Goal: Task Accomplishment & Management: Use online tool/utility

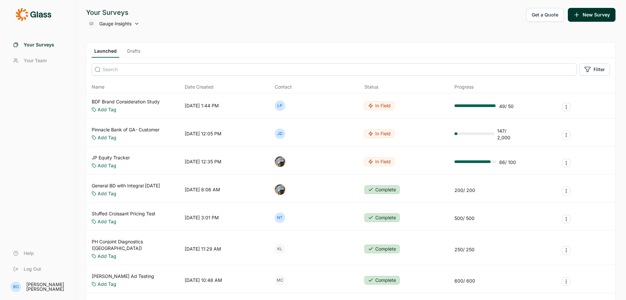
click at [134, 72] on input at bounding box center [334, 69] width 485 height 12
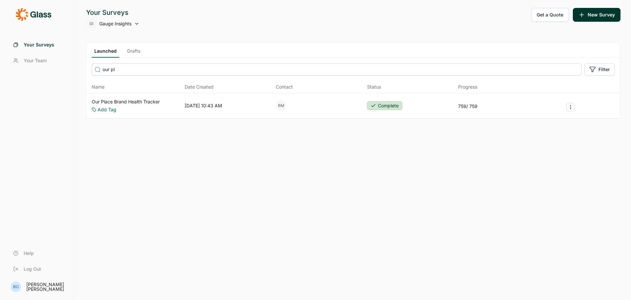
type input "our pl"
click at [141, 105] on link "Our Place Brand Health Tracker" at bounding box center [126, 101] width 68 height 7
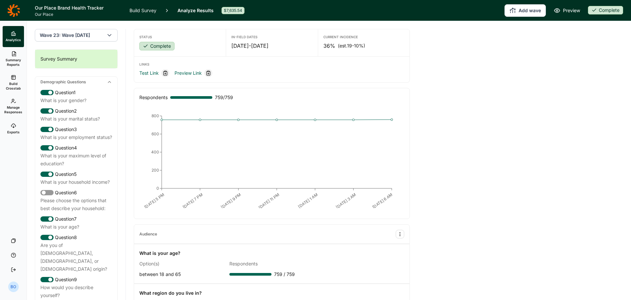
click at [525, 11] on button "Add wave" at bounding box center [525, 10] width 41 height 12
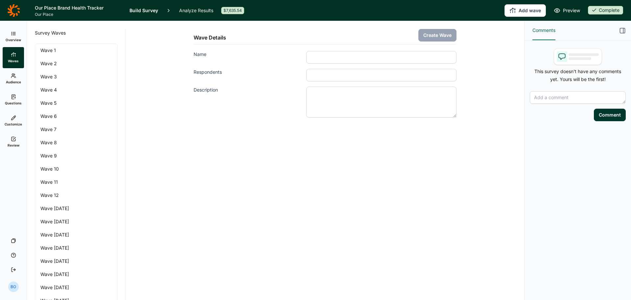
click at [380, 57] on input "Name" at bounding box center [381, 57] width 150 height 12
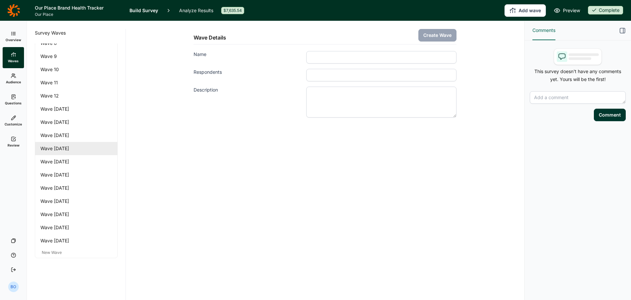
scroll to position [100, 0]
type input "Wave [DATE]"
click at [344, 72] on input "Respondents" at bounding box center [381, 75] width 150 height 12
type input "750"
click at [443, 37] on button "Create Wave" at bounding box center [438, 35] width 38 height 12
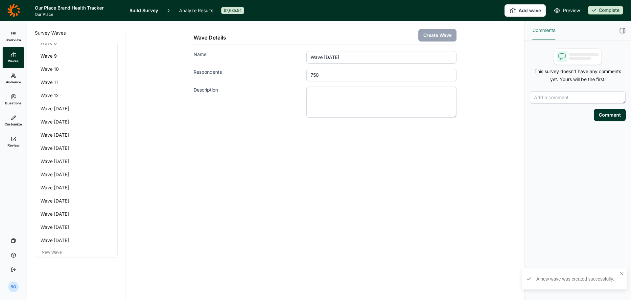
scroll to position [100, 0]
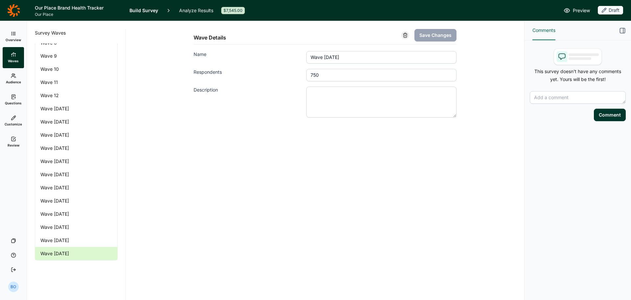
click at [13, 76] on use at bounding box center [13, 76] width 4 height 4
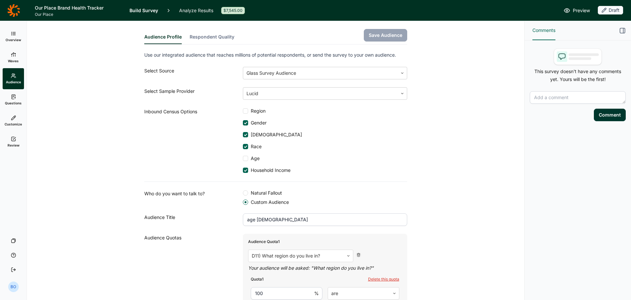
click at [13, 34] on icon at bounding box center [13, 33] width 5 height 5
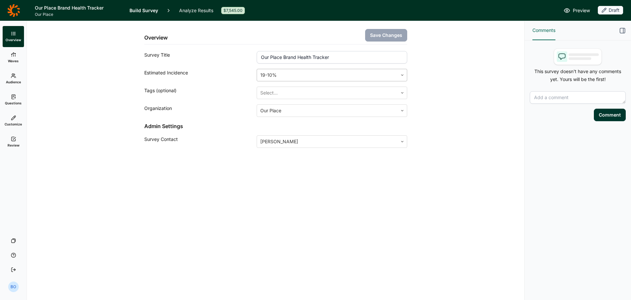
click at [316, 74] on div at bounding box center [327, 74] width 134 height 9
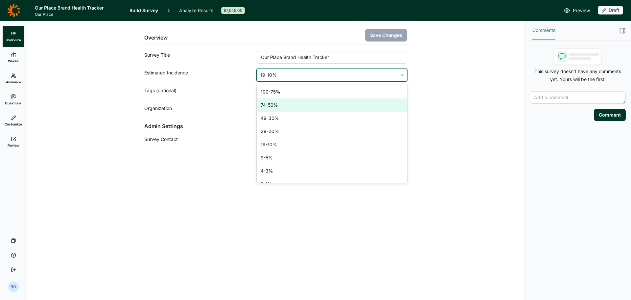
click at [302, 105] on div "74-50%" at bounding box center [332, 104] width 150 height 13
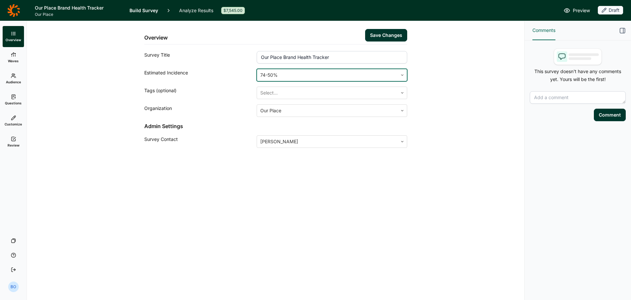
click at [388, 36] on button "Save Changes" at bounding box center [386, 35] width 42 height 12
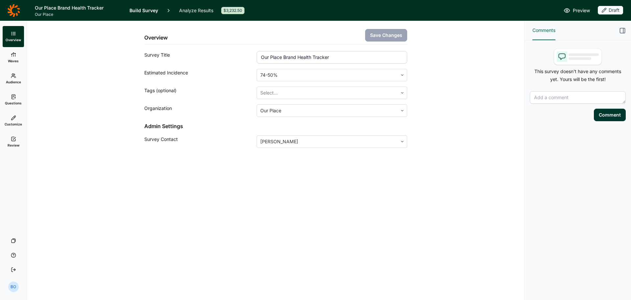
click at [15, 57] on link "Waves" at bounding box center [13, 57] width 21 height 21
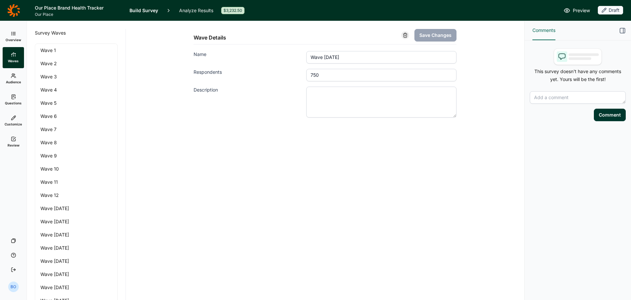
click at [12, 81] on span "Audience" at bounding box center [13, 82] width 15 height 5
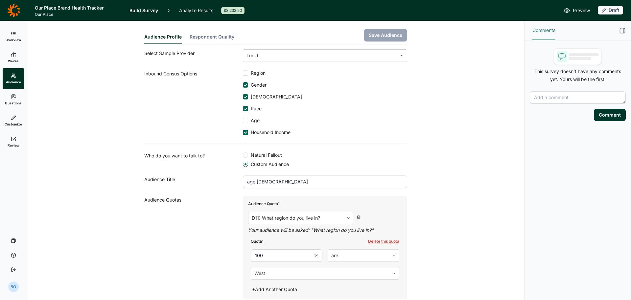
scroll to position [99, 0]
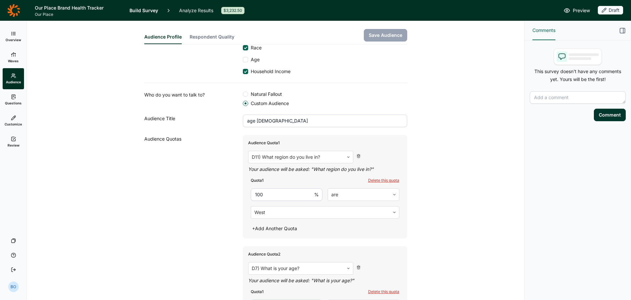
click at [357, 155] on icon at bounding box center [359, 156] width 4 height 4
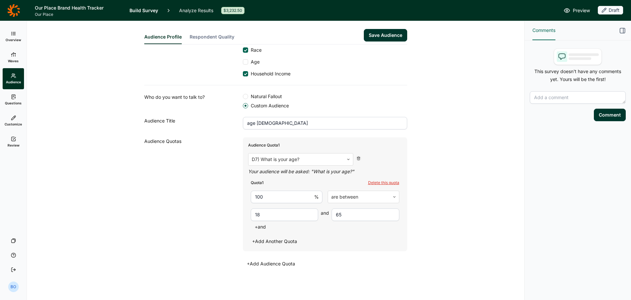
scroll to position [96, 0]
click at [391, 33] on button "Save Audience" at bounding box center [385, 35] width 43 height 12
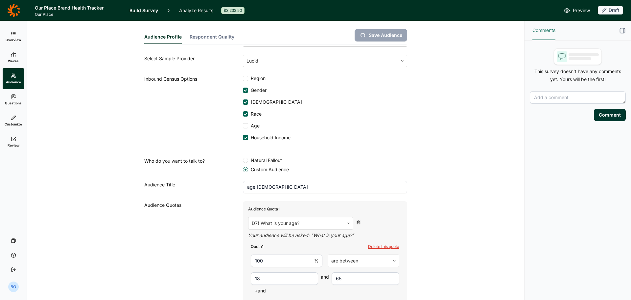
scroll to position [31, 0]
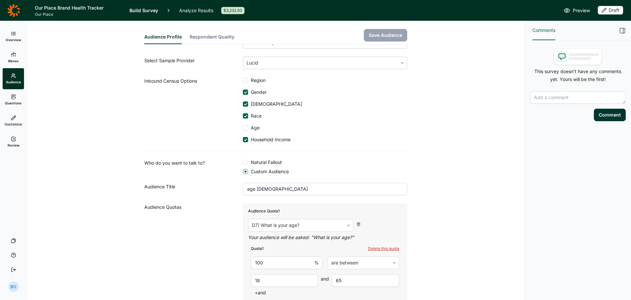
click at [251, 80] on span "Region" at bounding box center [256, 80] width 17 height 7
click at [243, 80] on input "Region" at bounding box center [243, 80] width 0 height 0
click at [388, 30] on button "Save Audience" at bounding box center [385, 35] width 43 height 12
click at [15, 97] on icon at bounding box center [13, 96] width 5 height 5
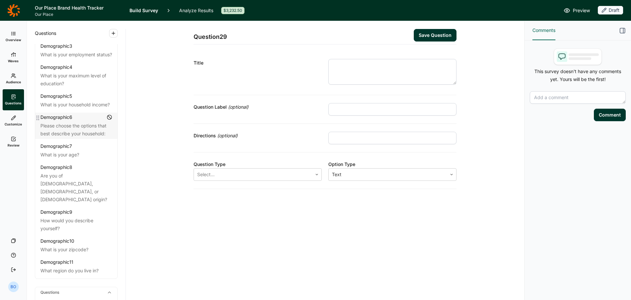
scroll to position [66, 0]
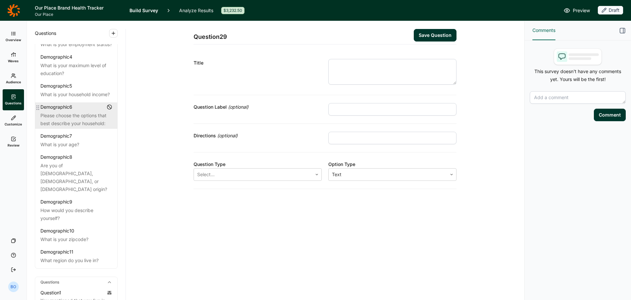
click at [80, 127] on div "Please choose the options that best describe your household:" at bounding box center [76, 119] width 72 height 16
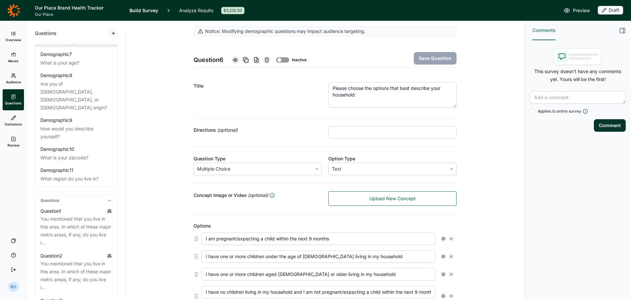
scroll to position [197, 0]
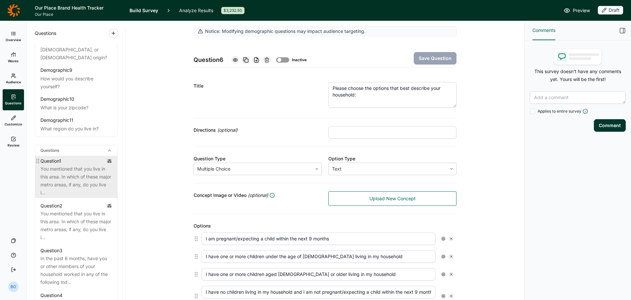
click at [84, 183] on div "You mentioned that you live in this area. In which of these major metro areas, …" at bounding box center [76, 181] width 72 height 32
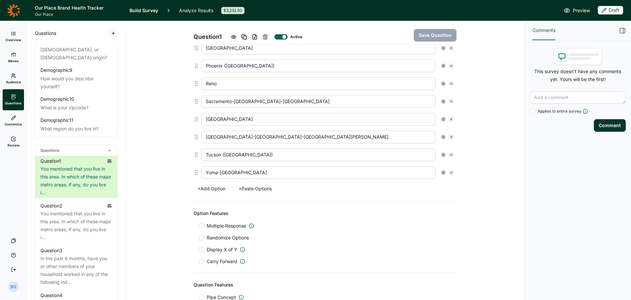
scroll to position [415, 0]
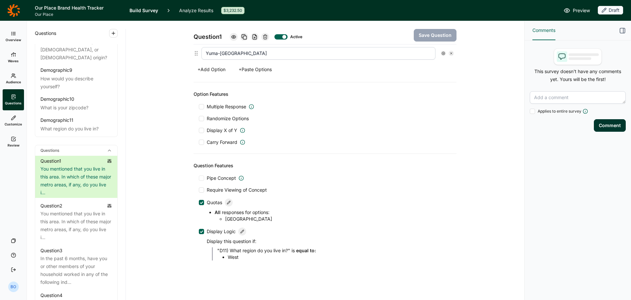
click at [200, 203] on div at bounding box center [201, 202] width 5 height 5
click at [199, 202] on input "Quotas" at bounding box center [199, 202] width 0 height 0
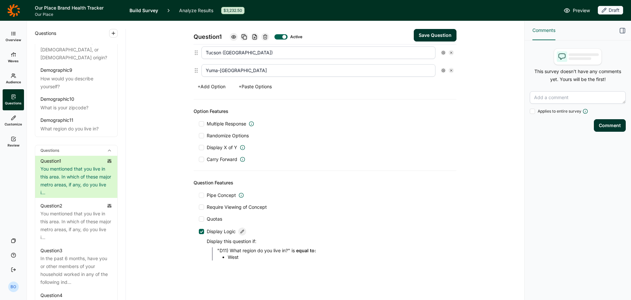
click at [436, 34] on button "Save Question" at bounding box center [435, 35] width 43 height 12
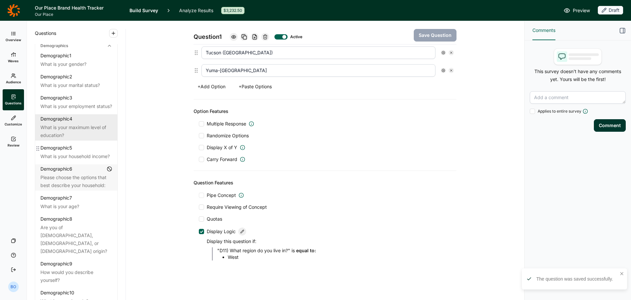
scroll to position [0, 0]
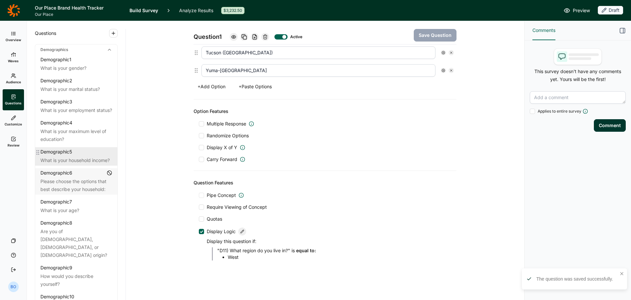
click at [72, 164] on div "What is your household income?" at bounding box center [76, 160] width 72 height 8
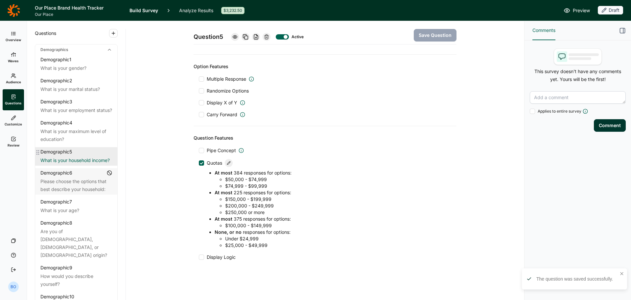
scroll to position [337, 0]
click at [227, 163] on use at bounding box center [228, 162] width 3 height 3
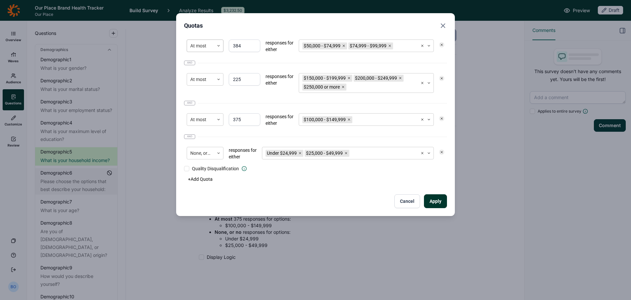
drag, startPoint x: 246, startPoint y: 45, endPoint x: 217, endPoint y: 46, distance: 28.3
click at [217, 46] on div "At most 384 responses for either $50,000 - $74,999 $74,999 - $99,999" at bounding box center [315, 46] width 263 height 18
type input "375"
click at [436, 197] on button "Apply" at bounding box center [435, 201] width 23 height 14
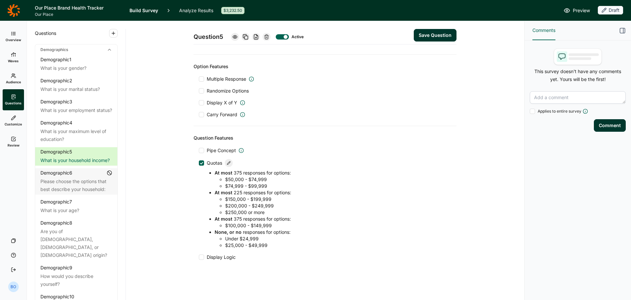
click at [433, 35] on button "Save Question" at bounding box center [435, 35] width 43 height 12
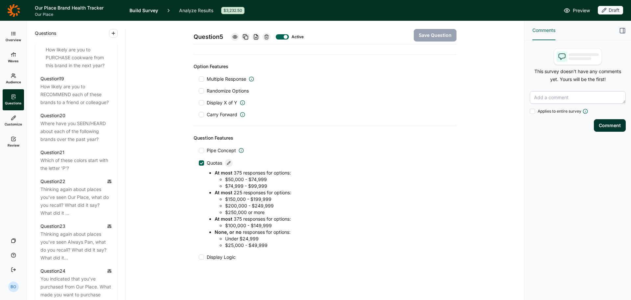
scroll to position [1019, 0]
click at [78, 174] on div "Which of these colors start with the letter 'P'?" at bounding box center [76, 166] width 72 height 16
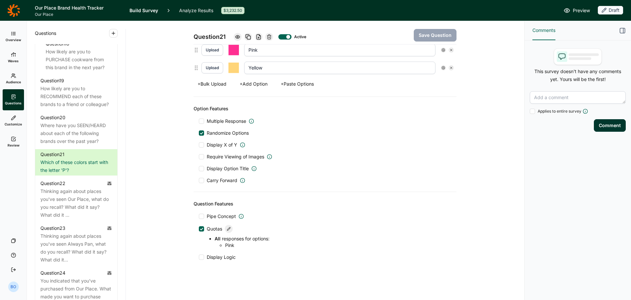
click at [199, 229] on div at bounding box center [201, 228] width 5 height 5
click at [199, 229] on input "Quotas" at bounding box center [199, 229] width 0 height 0
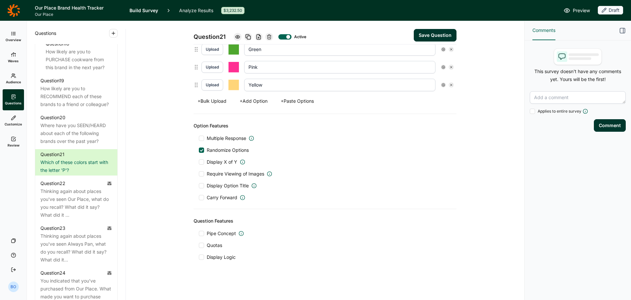
click at [436, 32] on button "Save Question" at bounding box center [435, 35] width 43 height 12
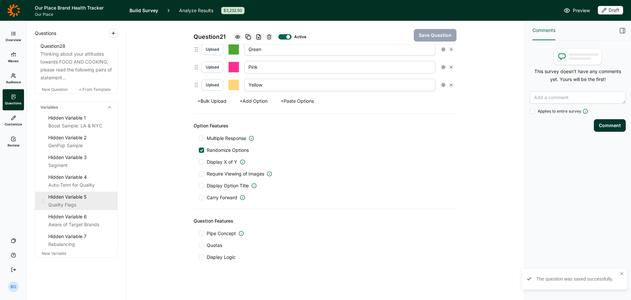
scroll to position [1447, 0]
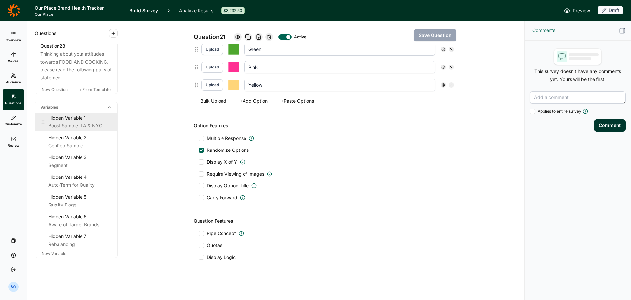
click at [66, 130] on div "Boost Sample: LA & NYC" at bounding box center [80, 126] width 64 height 8
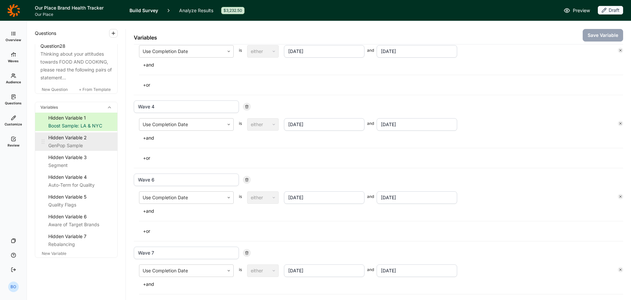
click at [76, 141] on div "Hidden Variable 2" at bounding box center [80, 137] width 64 height 8
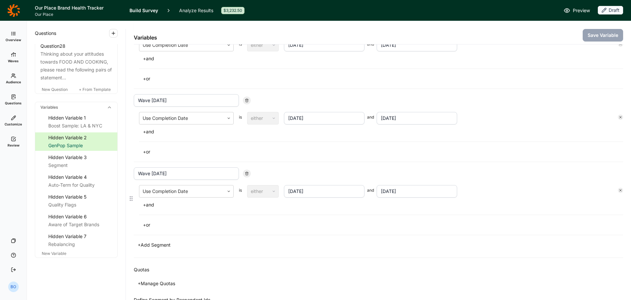
scroll to position [1032, 0]
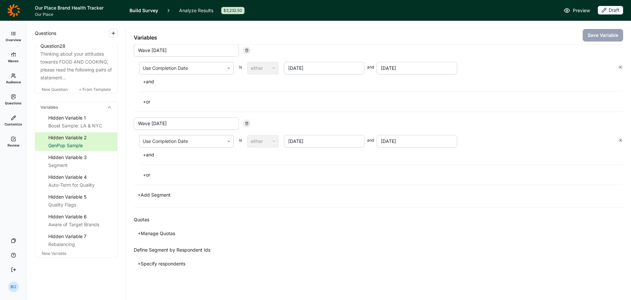
click at [152, 194] on button "+ Add Segment" at bounding box center [154, 194] width 41 height 9
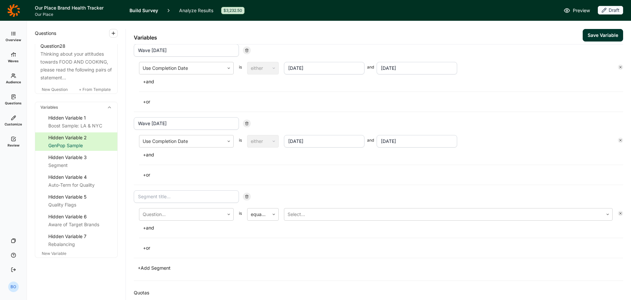
scroll to position [1105, 0]
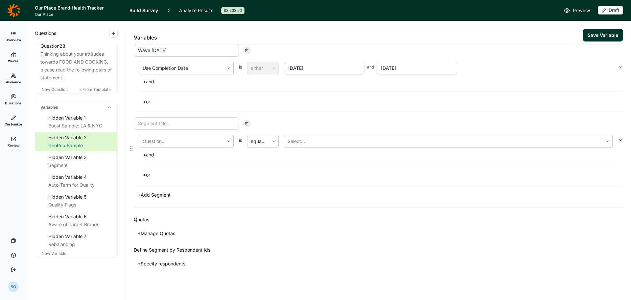
click at [172, 123] on input at bounding box center [186, 123] width 105 height 12
type input "Wave [DATE]"
click at [190, 140] on div at bounding box center [182, 140] width 78 height 9
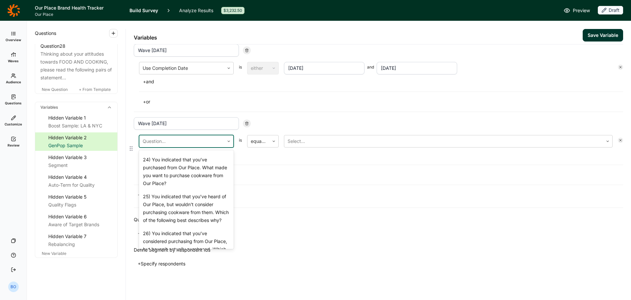
scroll to position [1089, 0]
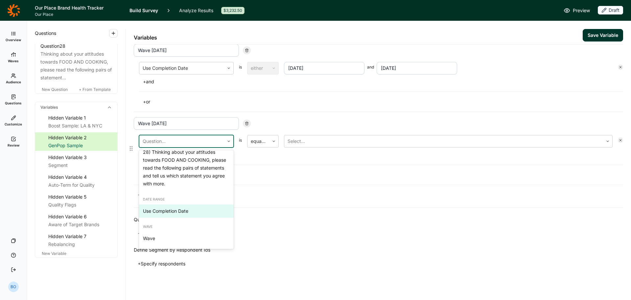
click at [169, 211] on div "Use Completion Date" at bounding box center [186, 210] width 95 height 13
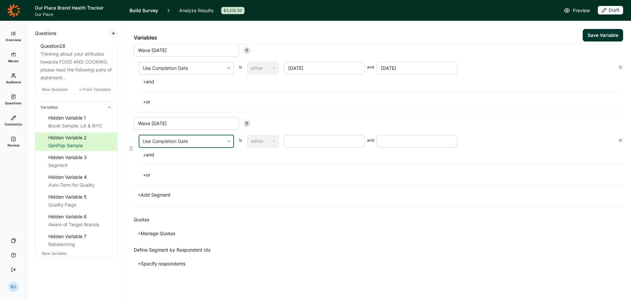
click at [244, 125] on div at bounding box center [247, 123] width 8 height 8
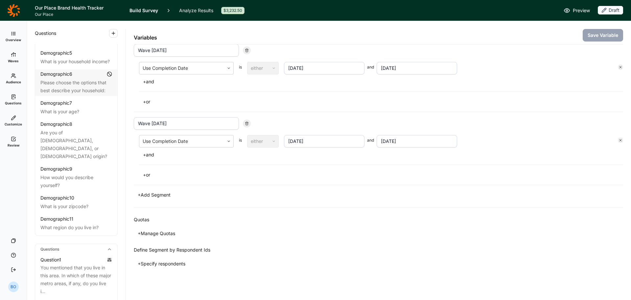
scroll to position [0, 0]
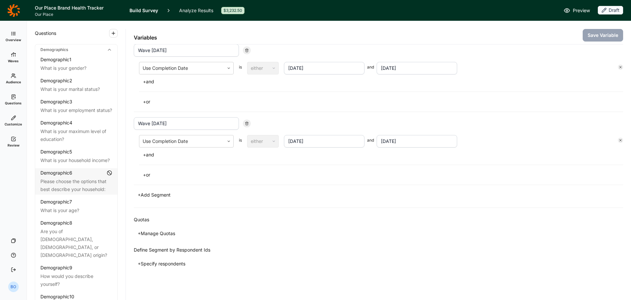
drag, startPoint x: 12, startPoint y: 141, endPoint x: 19, endPoint y: 140, distance: 6.9
click at [12, 141] on use at bounding box center [14, 139] width 4 height 4
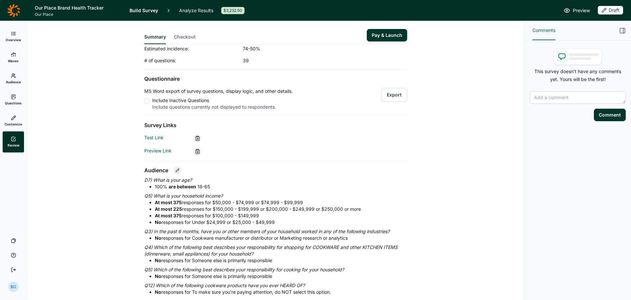
scroll to position [66, 0]
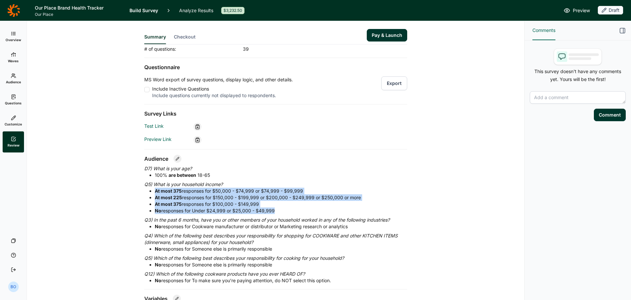
drag, startPoint x: 260, startPoint y: 212, endPoint x: 149, endPoint y: 193, distance: 112.2
click at [149, 193] on ul "At most 375 responses for $50,000 - $74,999 or $74,999 - $99,999 At most 225 re…" at bounding box center [275, 200] width 263 height 26
copy ul "At most 375 responses for $50,000 - $74,999 or $74,999 - $99,999 At most 225 re…"
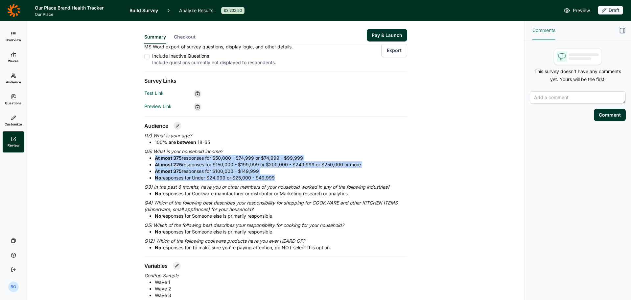
scroll to position [132, 0]
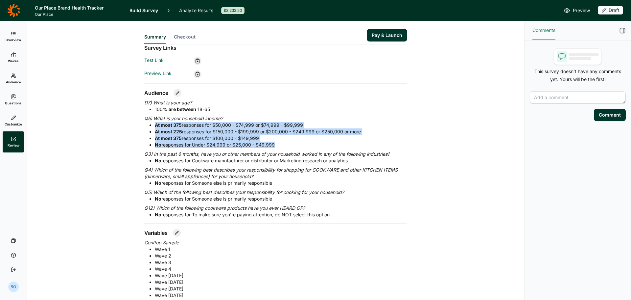
click at [7, 92] on link "Questions" at bounding box center [13, 99] width 21 height 21
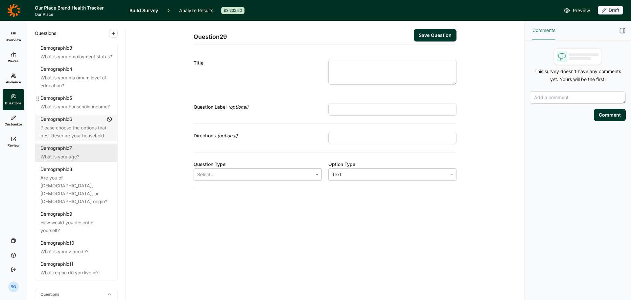
scroll to position [197, 0]
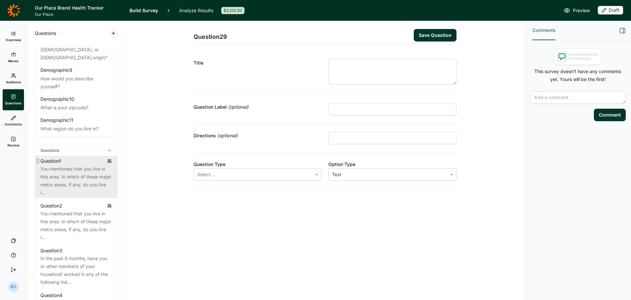
click at [75, 165] on div "Question 1" at bounding box center [76, 161] width 72 height 8
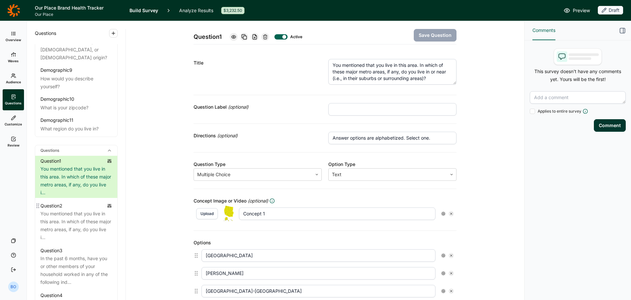
drag, startPoint x: 83, startPoint y: 237, endPoint x: 154, endPoint y: 152, distance: 111.3
click at [83, 237] on div "You mentioned that you live in this area. In which of these major metro areas, …" at bounding box center [76, 225] width 72 height 32
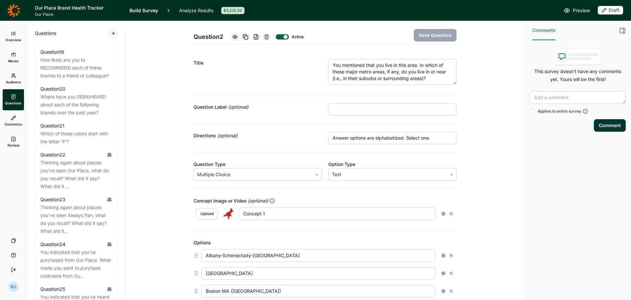
scroll to position [1052, 0]
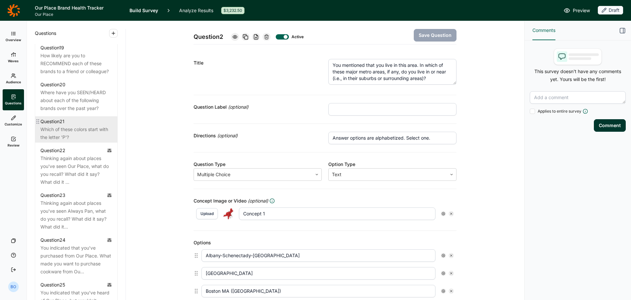
click at [82, 141] on div "Which of these colors start with the letter 'P'?" at bounding box center [76, 133] width 72 height 16
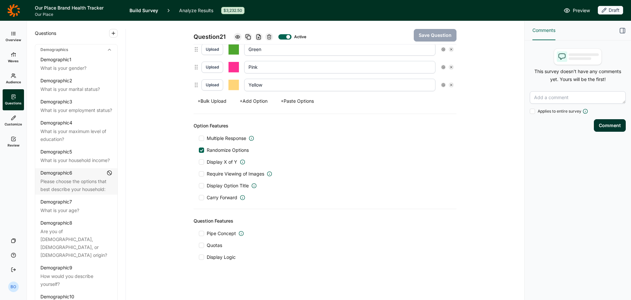
click at [13, 32] on icon at bounding box center [13, 33] width 5 height 5
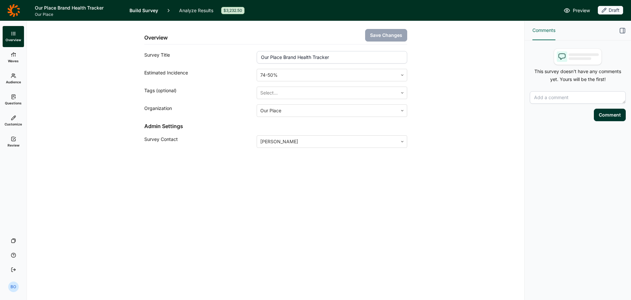
click at [194, 13] on link "Analyze Results" at bounding box center [196, 10] width 34 height 21
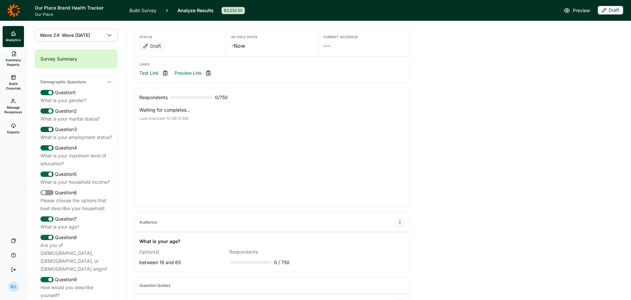
click at [106, 35] on icon "button" at bounding box center [109, 35] width 7 height 7
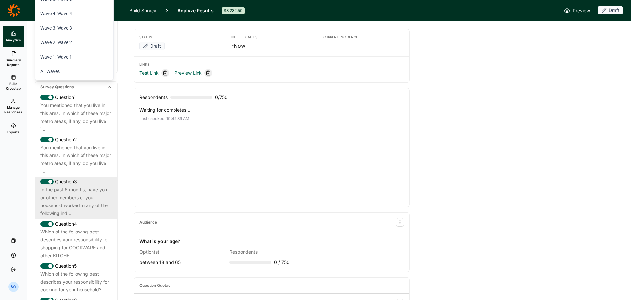
scroll to position [329, 0]
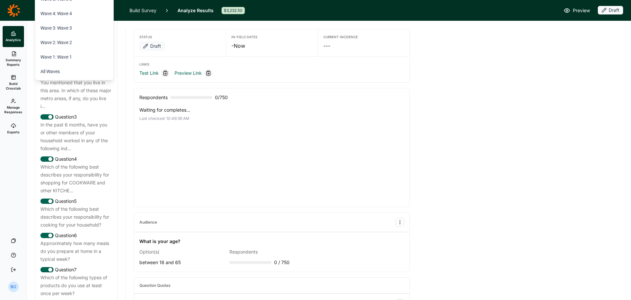
click at [401, 197] on div "Waiting for completes... Last checked: 10:49:39 AM" at bounding box center [271, 154] width 265 height 95
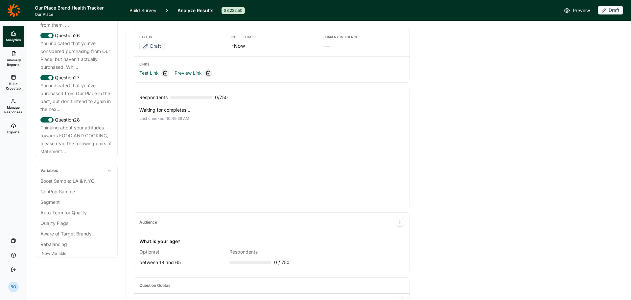
scroll to position [1315, 0]
click at [82, 234] on div "Aware of Target Brands" at bounding box center [76, 233] width 72 height 8
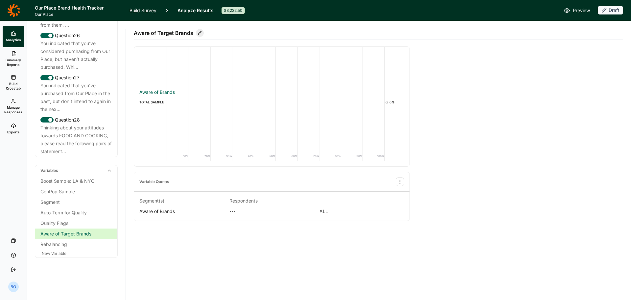
click at [143, 10] on link "Build Survey" at bounding box center [143, 10] width 27 height 21
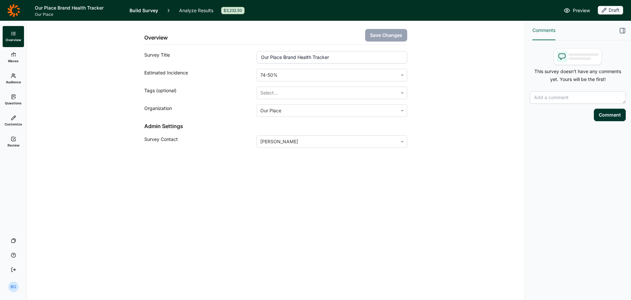
click at [18, 99] on link "Questions" at bounding box center [13, 99] width 21 height 21
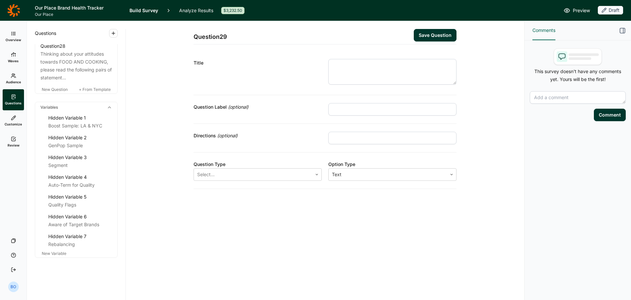
scroll to position [1464, 0]
click at [83, 225] on div "Aware of Target Brands" at bounding box center [80, 224] width 64 height 8
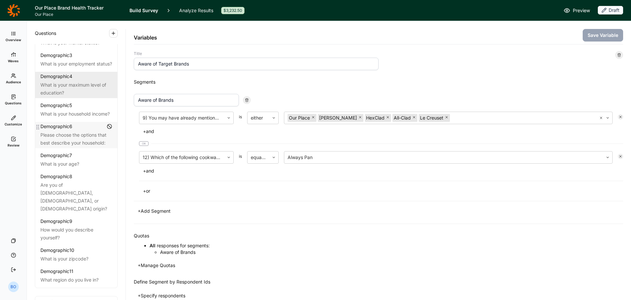
scroll to position [26, 0]
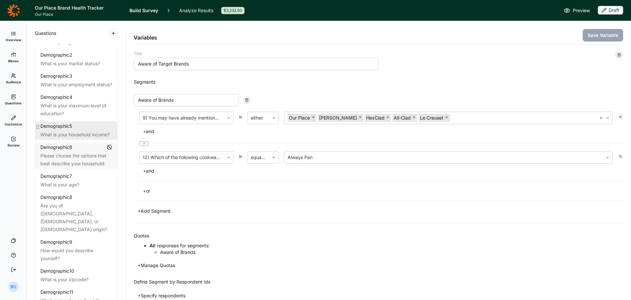
click at [89, 138] on div "What is your household income?" at bounding box center [76, 135] width 72 height 8
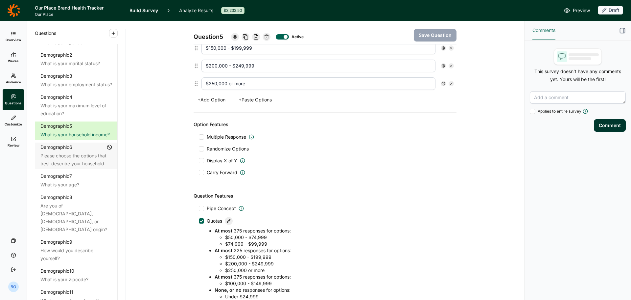
scroll to position [337, 0]
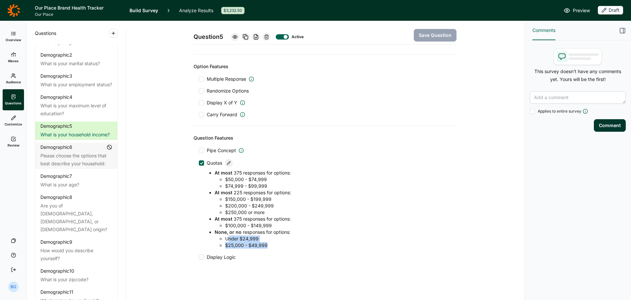
drag, startPoint x: 226, startPoint y: 239, endPoint x: 283, endPoint y: 245, distance: 58.2
click at [283, 245] on ul "Under $24,999 $25,000 - $49,999" at bounding box center [333, 241] width 237 height 13
click at [271, 259] on div "Display Logic" at bounding box center [325, 256] width 253 height 7
drag, startPoint x: 249, startPoint y: 252, endPoint x: 243, endPoint y: 246, distance: 8.1
click at [249, 251] on div "Pipe Concept Quotas At most 375 responses for options : $50,000 - $74,999 $74,9…" at bounding box center [325, 203] width 253 height 113
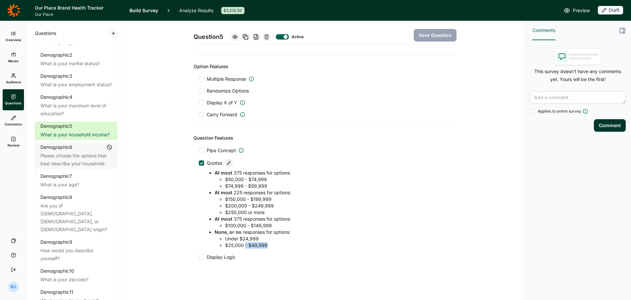
drag, startPoint x: 262, startPoint y: 245, endPoint x: 273, endPoint y: 245, distance: 10.9
click at [273, 245] on li "$25,000 - $49,999" at bounding box center [338, 245] width 226 height 7
click at [362, 240] on li "Under $24,999" at bounding box center [338, 238] width 226 height 7
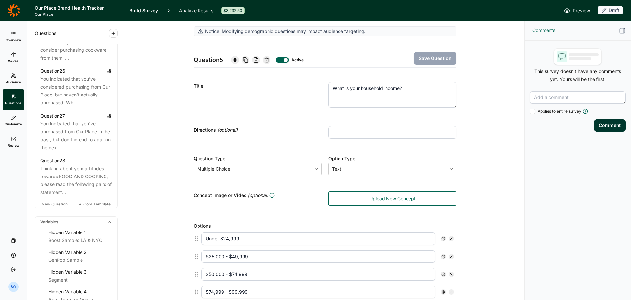
scroll to position [1300, 0]
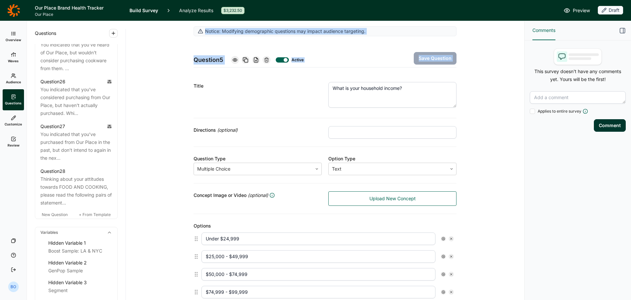
drag, startPoint x: 133, startPoint y: 229, endPoint x: 131, endPoint y: 99, distance: 129.6
click at [134, 78] on div "Questions Demographics Demographic 1 What is your gender? Demographic 2 What is…" at bounding box center [275, 160] width 497 height 278
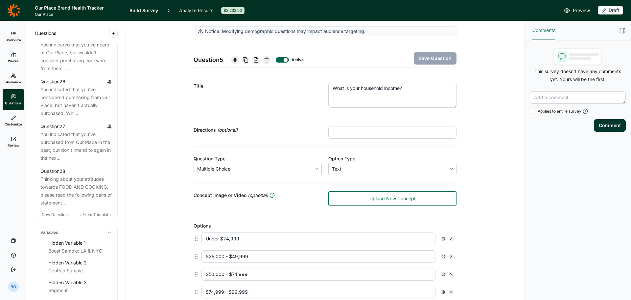
click at [133, 161] on div "Notice: Modifying demographic questions may impact audience targeting. Question…" at bounding box center [325, 160] width 398 height 278
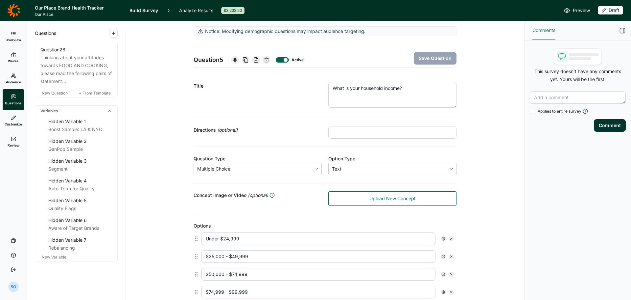
scroll to position [1398, 0]
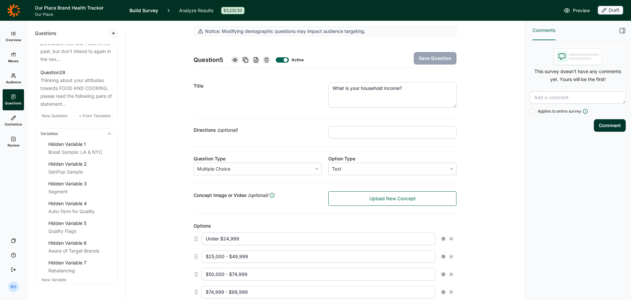
click at [8, 141] on link "Review" at bounding box center [13, 141] width 21 height 21
